Goal: Use online tool/utility: Use online tool/utility

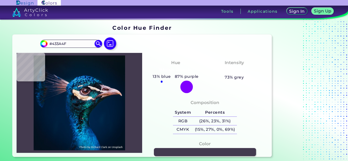
type input "#045f6e"
type input "#045F6E"
type input "#b38271"
type input "#B38271"
type input "#7c584d"
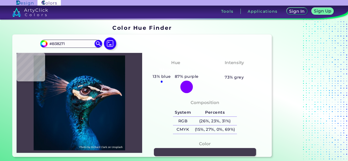
type input "#7C584D"
type input "#53382e"
type input "#53382E"
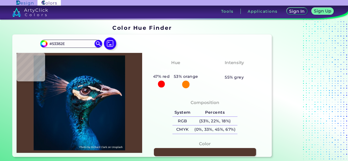
type input "#0d0605"
type input "#0D0605"
type input "#0e1319"
type input "#0E1319"
type input "#011c3c"
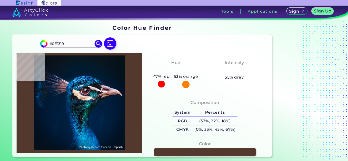
type input "#011C3C"
type input "#001f3e"
type input "#001F3E"
type input "#002041"
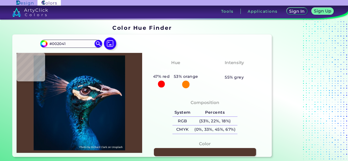
type input "#002144"
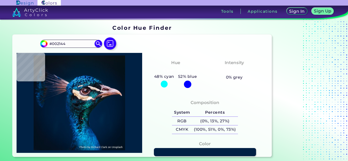
type input "#012245"
type input "#022248"
type input "#09212b"
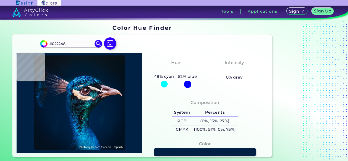
type input "#09212B"
type input "#062323"
type input "#04191e"
type input "#04191E"
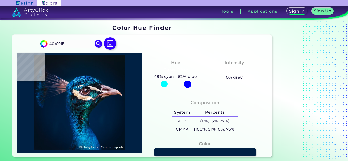
type input "#062a36"
type input "#062A36"
type input "#14565d"
type input "#14565D"
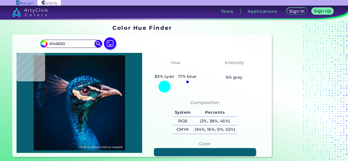
type input "#076173"
type input "#0d7c82"
type input "#0D7C82"
type input "#22858b"
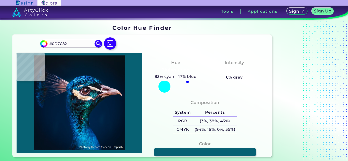
type input "#22858B"
type input "#118f92"
type input "#118F92"
type input "#7a636a"
type input "#7A636A"
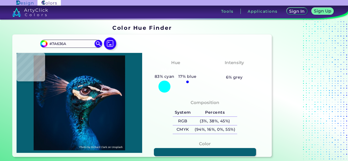
type input "#a27651"
type input "#A27651"
type input "#edceb6"
type input "#EDCEB6"
type input "#cdad95"
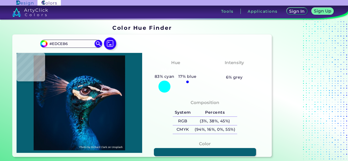
type input "#CDAD95"
type input "#e9cdb8"
type input "#E9CDB8"
type input "#d9bca9"
type input "#D9BCA9"
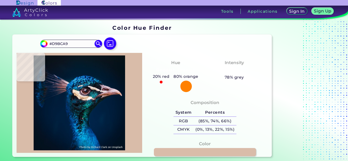
type input "#f7e1d6"
type input "#F7E1D6"
type input "#f4eae5"
type input "#F4EAE5"
type input "#e0d7dc"
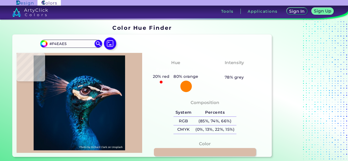
type input "#E0D7DC"
type input "#5d4656"
type input "#5D4656"
type input "#893f39"
type input "#893F39"
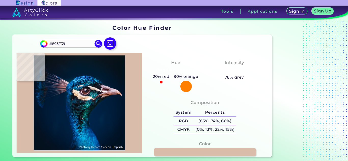
type input "#79332d"
type input "#79332D"
type input "#633229"
type input "#612e25"
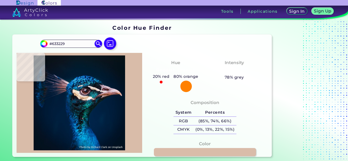
type input "#612E25"
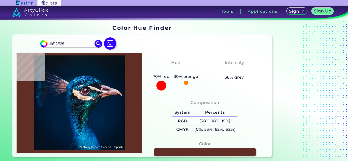
type input "#4a2220"
type input "#4A2220"
type input "#402126"
type input "#331e21"
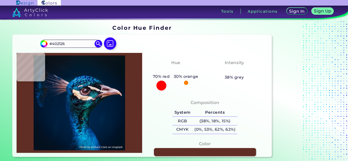
type input "#331E21"
type input "#33191f"
type input "#33191F"
type input "#331a1f"
type input "#331A1F"
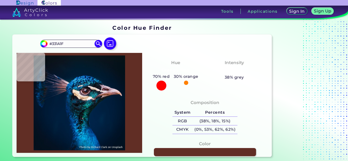
type input "#2d181d"
type input "#2D181D"
type input "#26171a"
type input "#26171A"
type input "#2a151a"
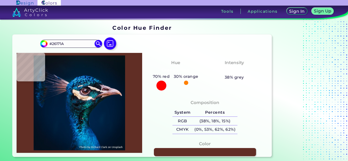
type input "#2A151A"
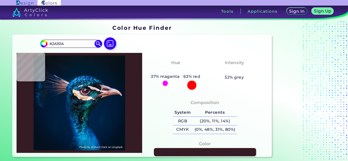
type input "#341b24"
type input "#341B24"
type input "#321c24"
type input "#321C24"
type input "#1e151d"
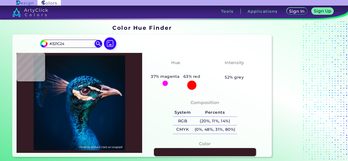
type input "#1E151D"
type input "#060b12"
type input "#060B12"
type input "#0c101a"
type input "#0C101A"
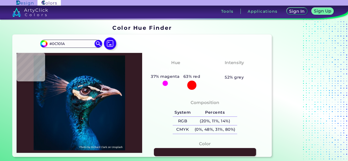
type input "#0c0e19"
type input "#0C0E19"
type input "#0d1321"
type input "#0D1321"
type input "#151a31"
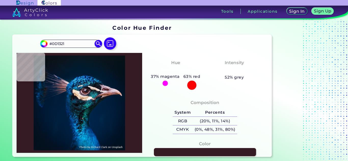
type input "#151A31"
type input "#12162b"
type input "#12162B"
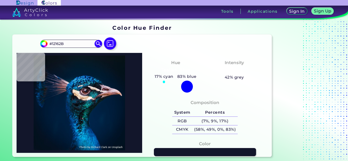
type input "#101a2e"
type input "#101A2E"
type input "#0e1a30"
type input "#0E1A30"
type input "#172339"
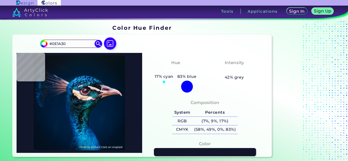
type input "#172339"
type input "#15172c"
type input "#15172C"
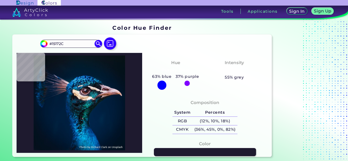
type input "#1e1a2f"
type input "#1E1A2F"
type input "#2e263b"
type input "#2E263B"
type input "#21172f"
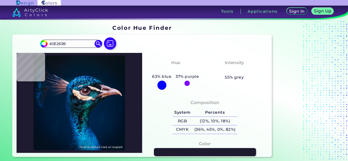
type input "#21172F"
type input "#62596e"
type input "#62596E"
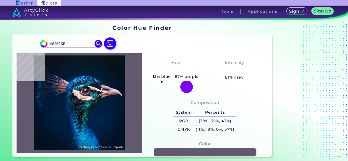
type input "#21172f"
type input "#21172F"
type input "#1e1a2f"
type input "#1E1A2F"
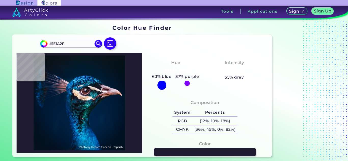
type input "#15172c"
type input "#15172C"
type input "#0a1228"
type input "#0A1228"
type input "#172339"
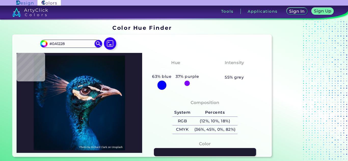
type input "#172339"
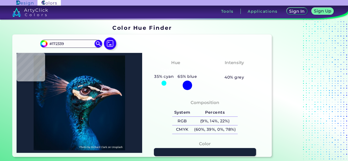
type input "#0a1228"
type input "#0A1228"
type input "#36394d"
type input "#36394D"
type input "#9996a9"
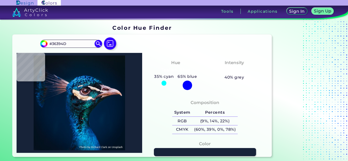
type input "#9996A9"
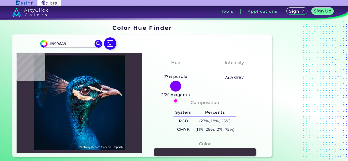
type input "#3a2f41"
type input "#3A2F41"
type input "#504051"
type input "#281826"
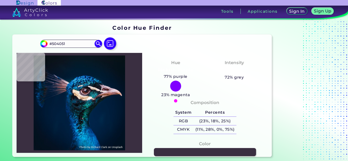
type input "#281826"
type input "#342730"
type input "#2e2128"
type input "#2E2128"
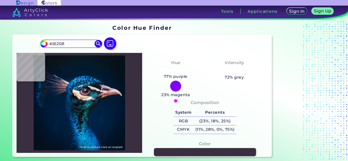
type input "#240f16"
type input "#240F16"
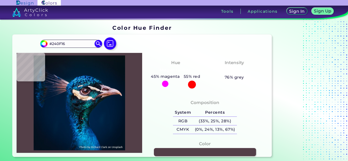
type input "#533f48"
type input "#533F48"
type input "#190e16"
type input "#190E16"
type input "#120a11"
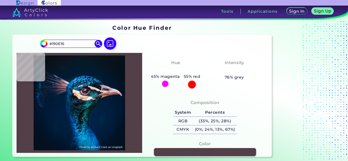
type input "#120A11"
type input "#08070a"
type input "#08070A"
type input "#040307"
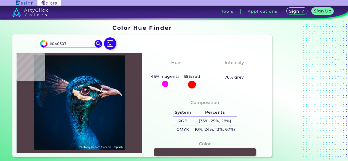
type input "#05090b"
type input "#05090B"
type input "#090e10"
type input "#090E10"
type input "#0d0e10"
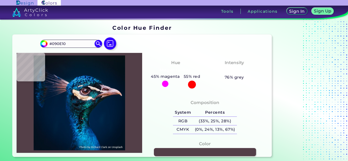
type input "#0D0E10"
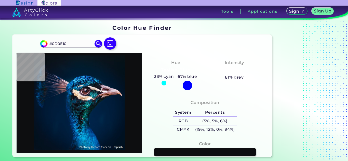
type input "#160f13"
type input "#160F13"
type input "#160e11"
type input "#160E11"
type input "#4b383c"
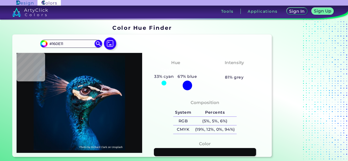
type input "#4B383C"
type input "#302226"
type input "#d5c1c1"
type input "#D5C1C1"
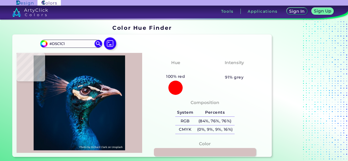
type input "#c3aaac"
type input "#C3AAAC"
type input "#dac1c0"
type input "#DAC1C0"
type input "#071b24"
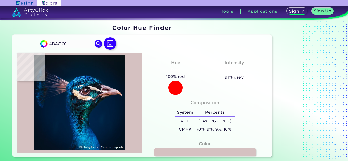
type input "#071B24"
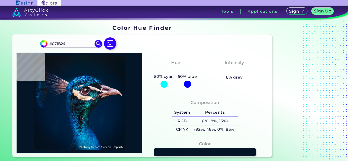
type input "#031527"
type input "#000000"
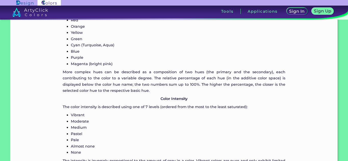
scroll to position [582, 0]
